Goal: Task Accomplishment & Management: Complete application form

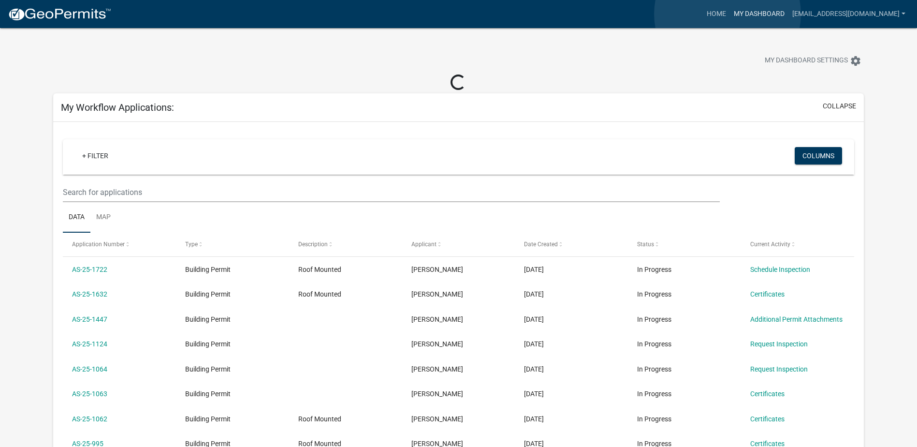
click at [730, 14] on link "My Dashboard" at bounding box center [759, 14] width 58 height 18
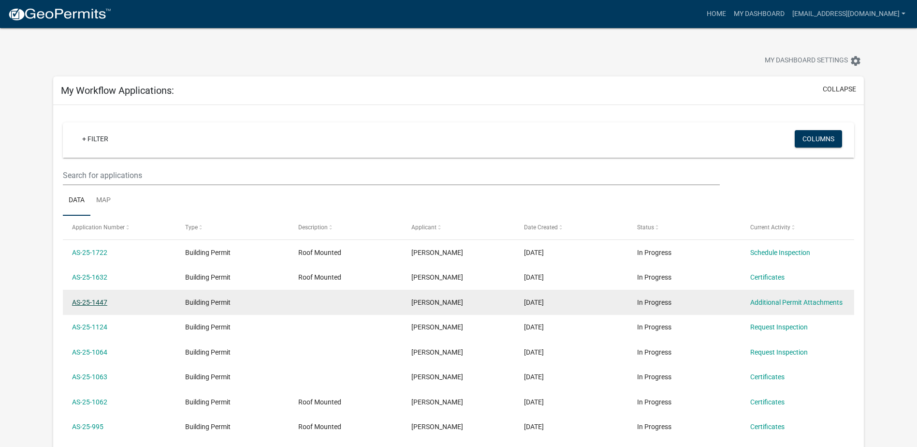
click at [89, 304] on link "AS-25-1447" at bounding box center [89, 302] width 35 height 8
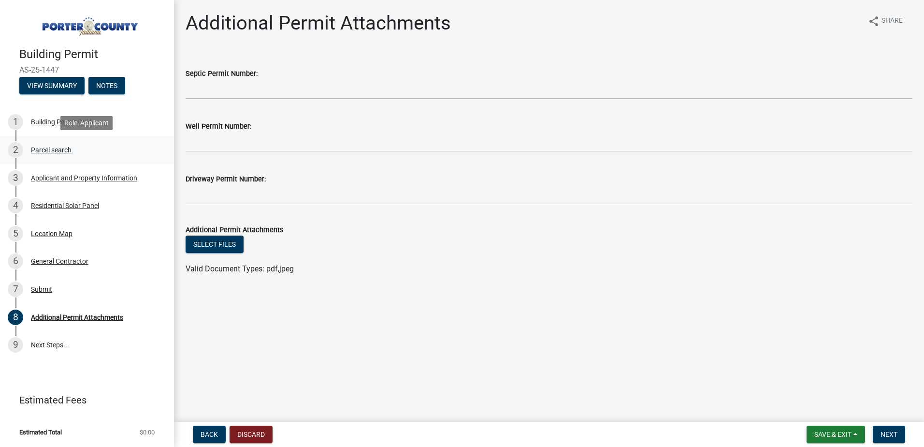
click at [60, 148] on div "Parcel search" at bounding box center [51, 149] width 41 height 7
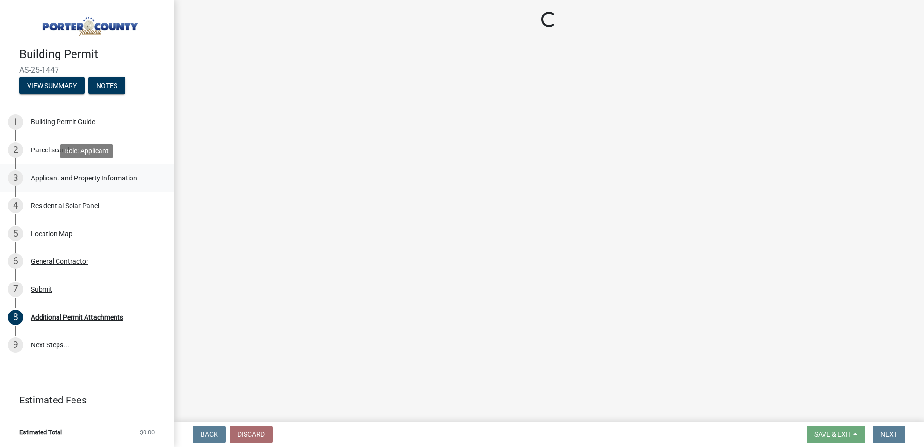
click at [54, 176] on div "Applicant and Property Information" at bounding box center [84, 178] width 106 height 7
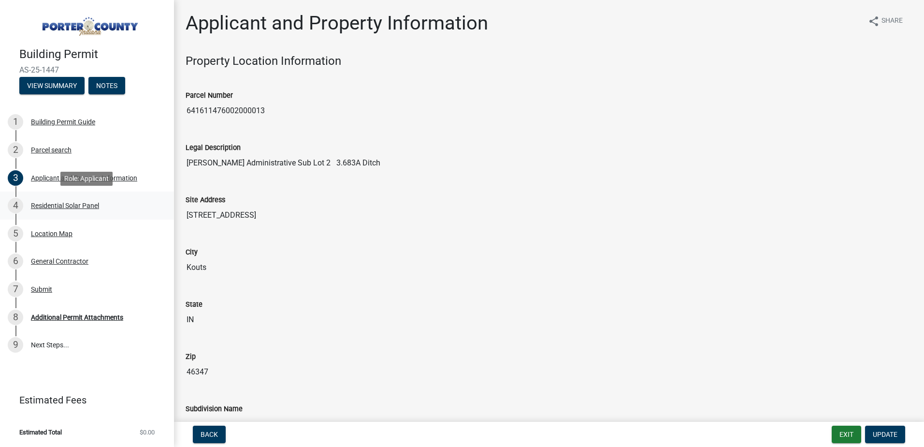
click at [54, 203] on div "Residential Solar Panel" at bounding box center [65, 205] width 68 height 7
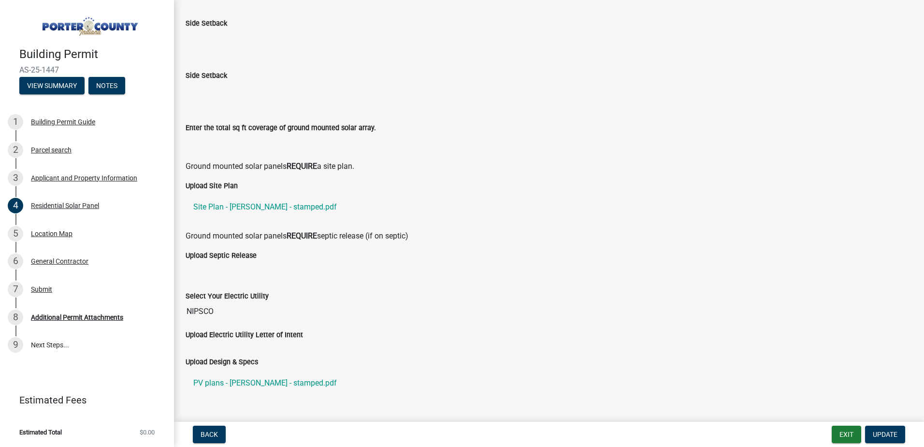
scroll to position [219, 0]
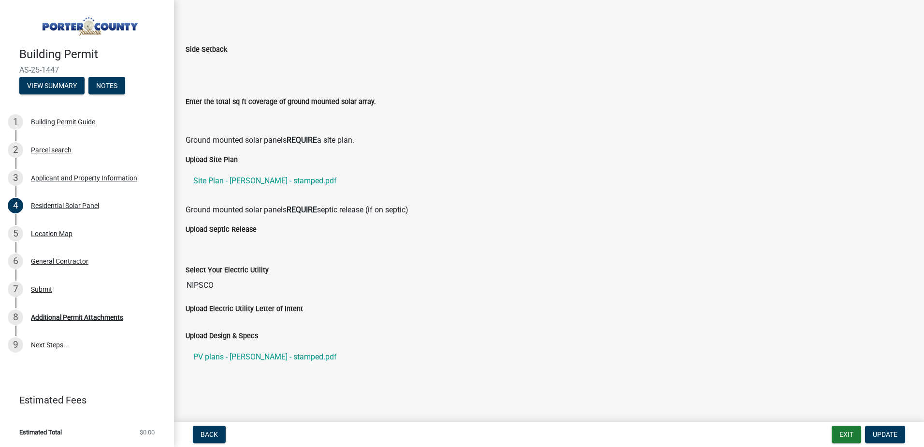
click at [292, 291] on input "NIPSCO" at bounding box center [549, 285] width 727 height 19
click at [402, 344] on ul "PV plans - [PERSON_NAME] - stamped.pdf" at bounding box center [549, 356] width 727 height 31
click at [50, 236] on div "Location Map" at bounding box center [52, 233] width 42 height 7
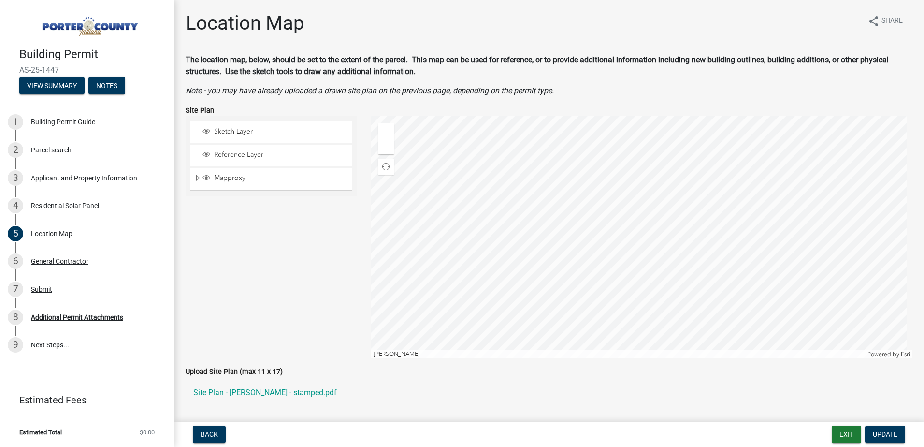
scroll to position [36, 0]
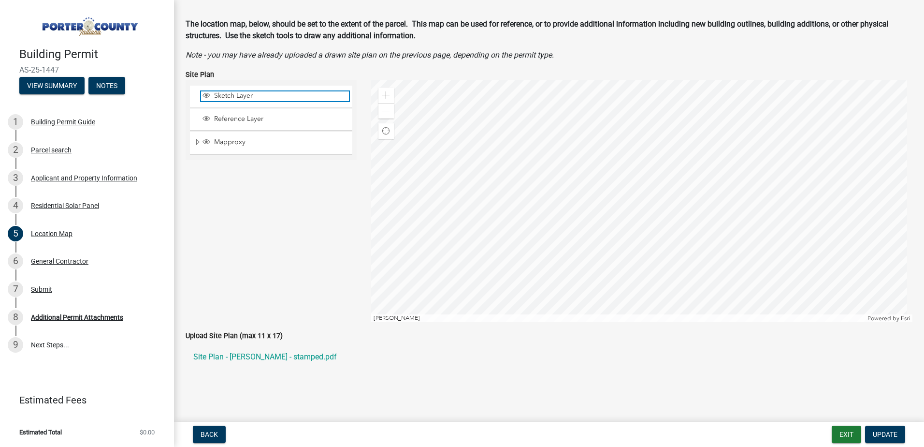
click at [238, 97] on span "Sketch Layer" at bounding box center [280, 95] width 137 height 9
click at [199, 204] on div "Sketch Layer Reference Layer Mapproxy Parcel Parcel Numbers Corporate Limits Se…" at bounding box center [271, 201] width 186 height 242
click at [53, 264] on div "General Contractor" at bounding box center [60, 261] width 58 height 7
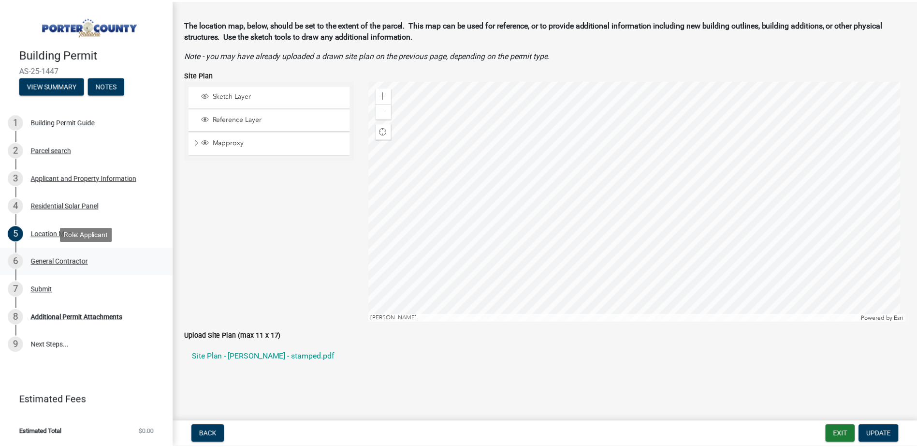
scroll to position [0, 0]
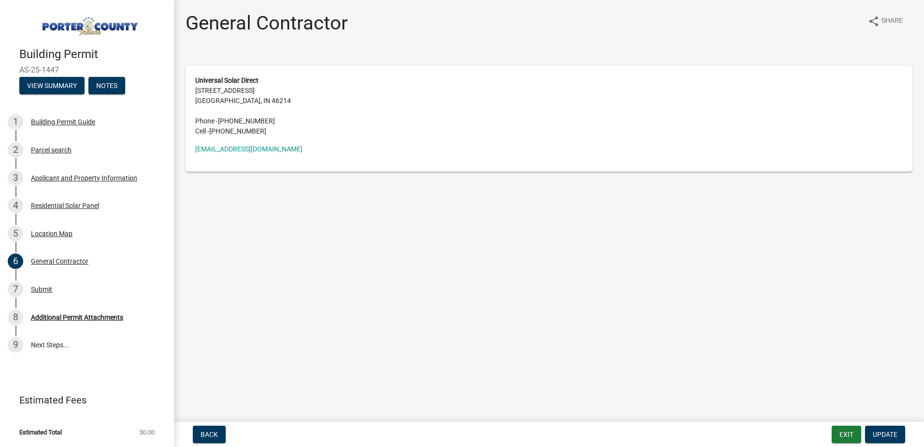
click at [368, 309] on main "General Contractor share Share Universal Solar Direct [STREET_ADDRESS] Phone - …" at bounding box center [549, 209] width 750 height 418
click at [79, 317] on div "Additional Permit Attachments" at bounding box center [77, 317] width 92 height 7
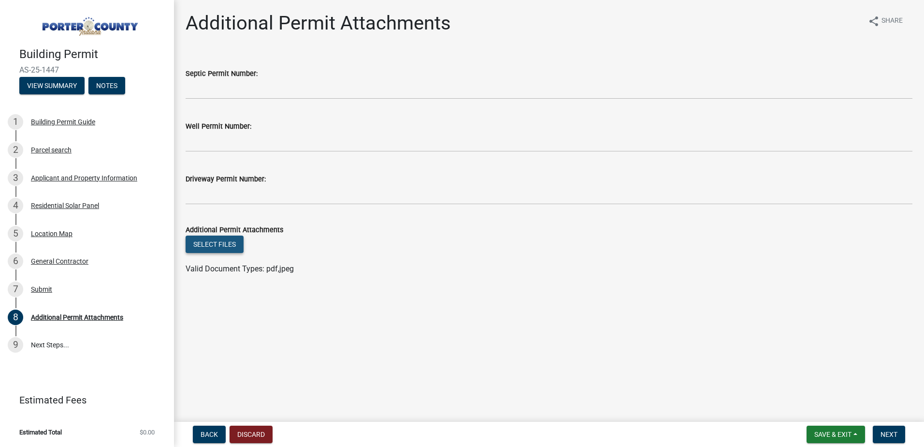
click at [219, 242] on button "Select files" at bounding box center [215, 243] width 58 height 17
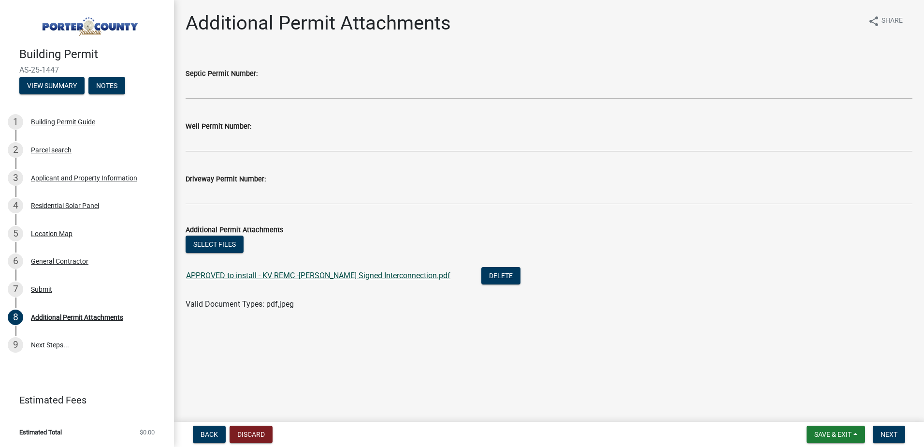
click at [288, 277] on link "APPROVED to install - KV REMC -[PERSON_NAME] Signed Interconnection.pdf" at bounding box center [318, 275] width 264 height 9
click at [832, 431] on span "Save & Exit" at bounding box center [833, 434] width 37 height 8
click at [823, 410] on button "Save & Exit" at bounding box center [826, 408] width 77 height 23
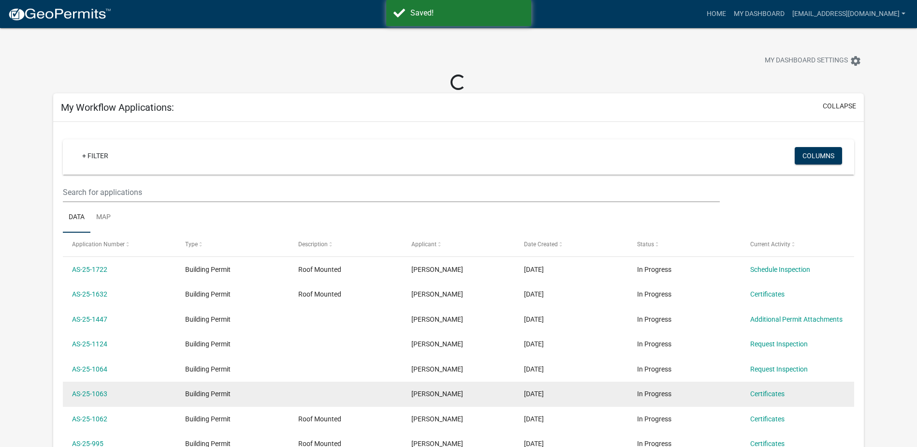
scroll to position [48, 0]
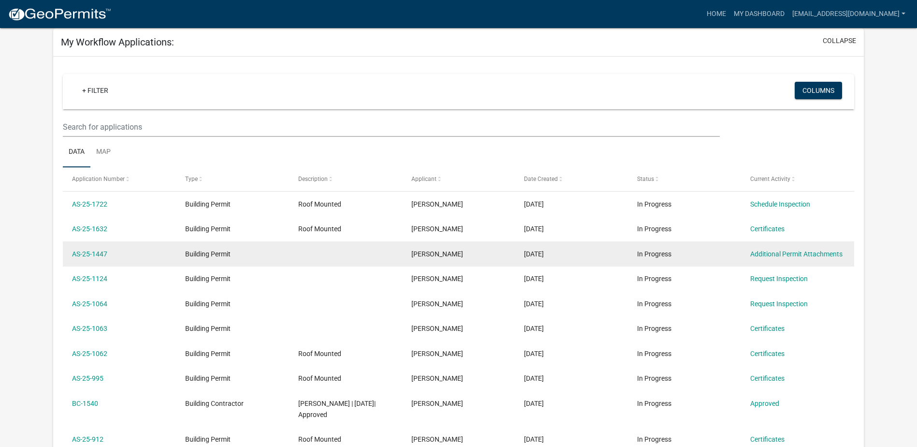
drag, startPoint x: 115, startPoint y: 255, endPoint x: 67, endPoint y: 253, distance: 47.9
click at [67, 253] on datatable-body-cell "AS-25-1447" at bounding box center [119, 253] width 113 height 25
copy link "AS-25-1447"
click at [94, 255] on link "AS-25-1447" at bounding box center [89, 254] width 35 height 8
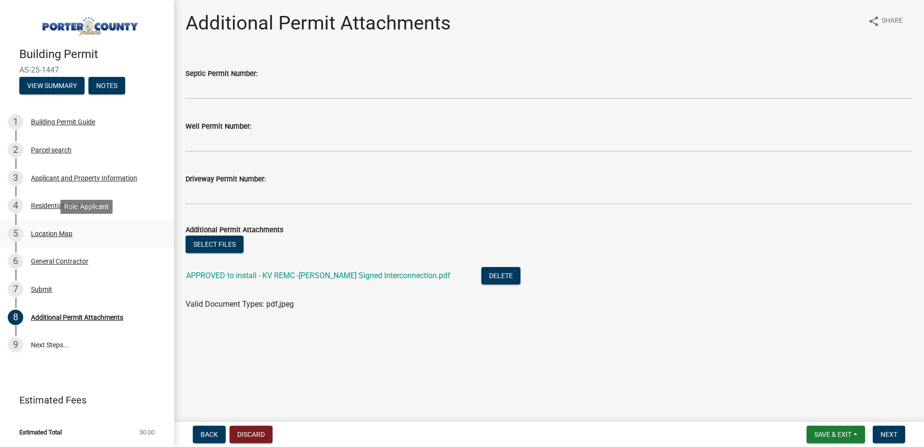
click at [53, 237] on div "5 Location Map" at bounding box center [83, 233] width 151 height 15
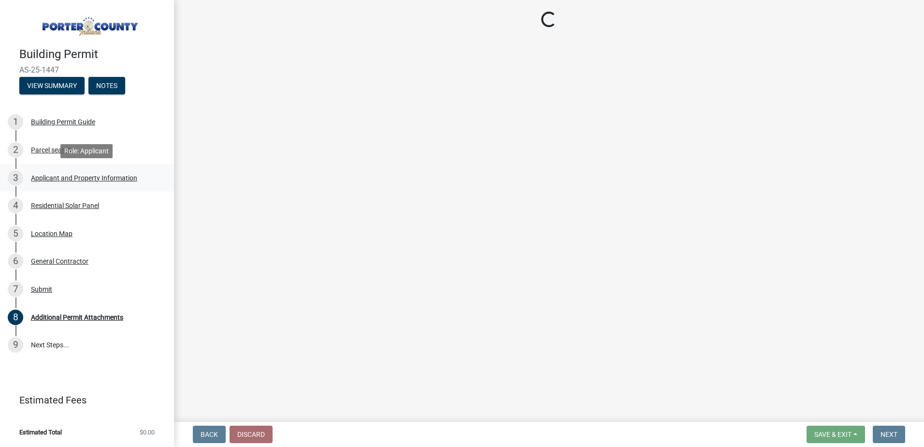
click at [42, 178] on div "Applicant and Property Information" at bounding box center [84, 178] width 106 height 7
click at [50, 176] on div "Applicant and Property Information" at bounding box center [84, 178] width 106 height 7
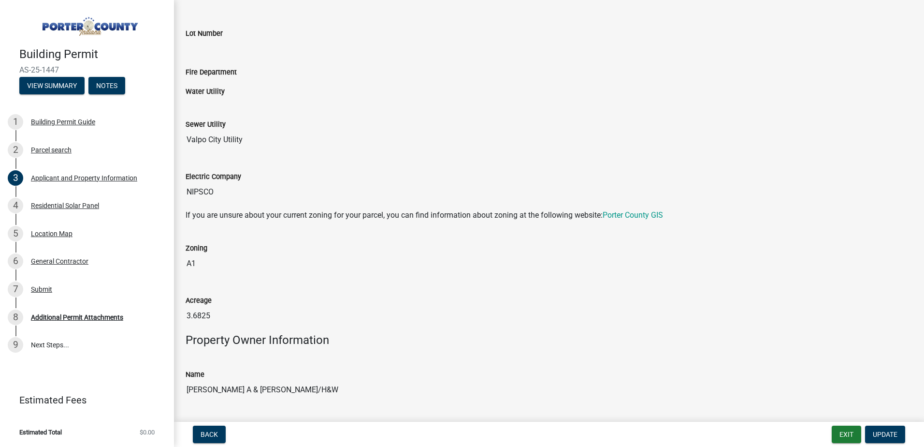
scroll to position [580, 0]
